Goal: Information Seeking & Learning: Learn about a topic

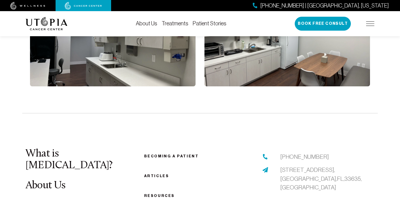
scroll to position [1227, 0]
click at [179, 152] on li "Becoming a patient" at bounding box center [200, 155] width 112 height 7
click at [179, 153] on link "Becoming a patient" at bounding box center [171, 155] width 55 height 4
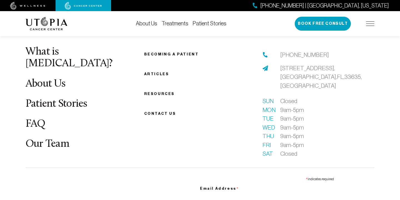
scroll to position [772, 0]
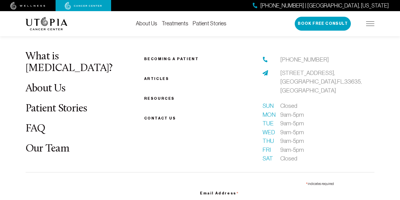
click at [53, 83] on link "About Us" at bounding box center [46, 88] width 40 height 11
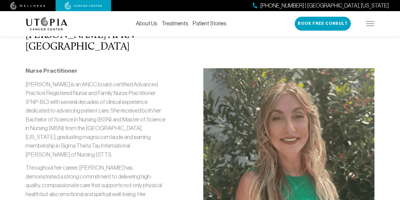
click at [52, 75] on div "Nurse Practitioner [PERSON_NAME] is an ANCC board-certified Advanced Practice R…" at bounding box center [97, 167] width 142 height 202
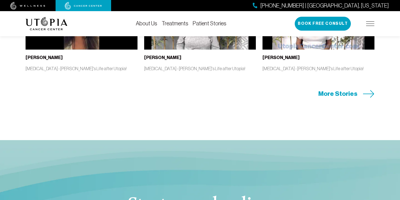
scroll to position [2451, 0]
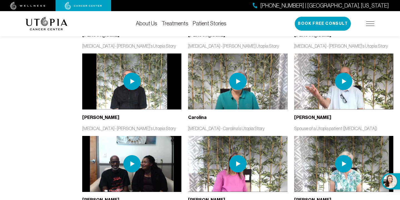
scroll to position [633, 0]
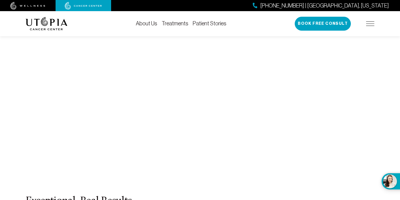
scroll to position [2451, 0]
